Goal: Find contact information: Find contact information

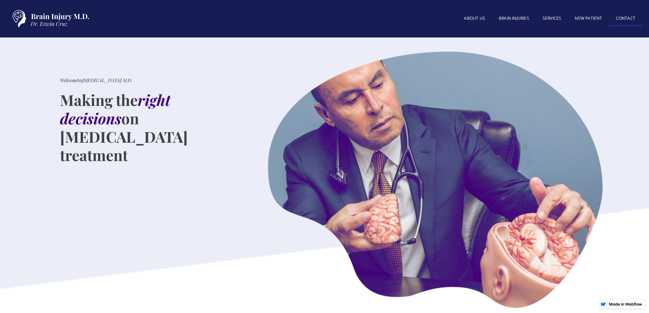
click at [630, 19] on link "Contact" at bounding box center [625, 19] width 33 height 15
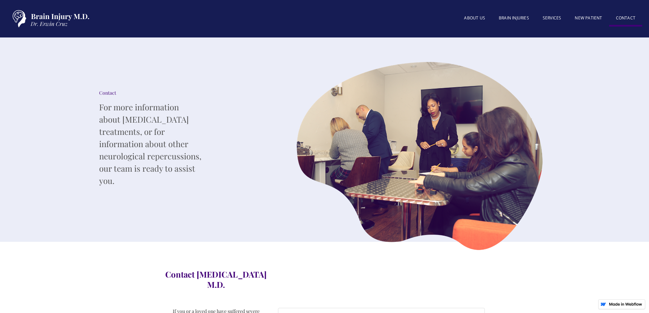
click at [58, 17] on img "home" at bounding box center [49, 19] width 85 height 24
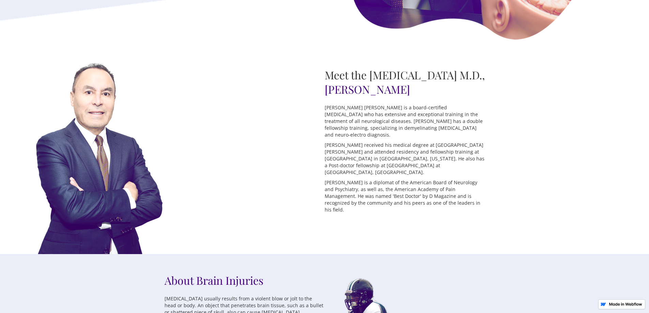
scroll to position [272, 0]
